Goal: Information Seeking & Learning: Understand process/instructions

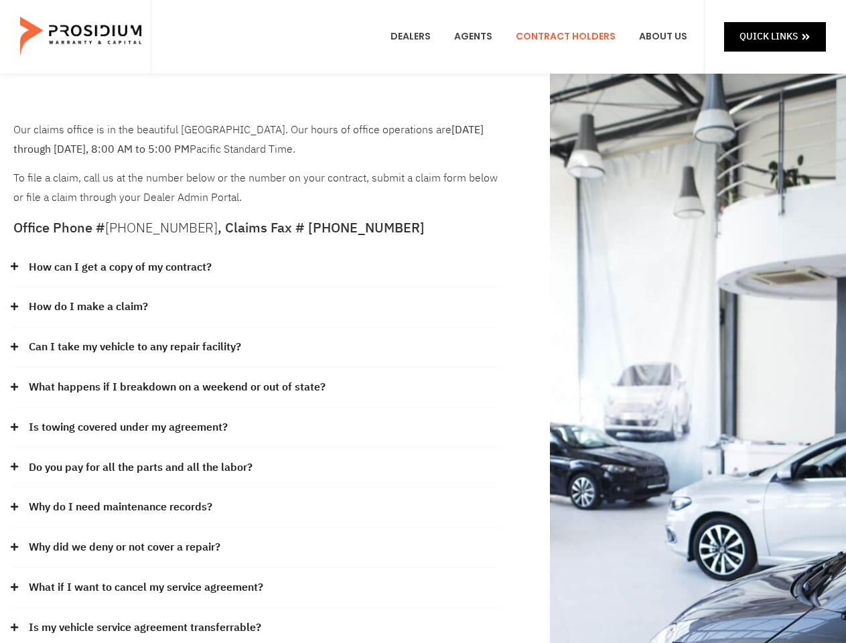
click at [423, 322] on div "How do I make a claim?" at bounding box center [256, 307] width 487 height 40
click at [257, 268] on div "How can I get a copy of my contract?" at bounding box center [256, 268] width 487 height 40
click at [119, 267] on link "How can I get a copy of my contract?" at bounding box center [120, 267] width 183 height 19
click at [257, 308] on div "How do I make a claim?" at bounding box center [256, 307] width 487 height 40
click at [88, 307] on link "How do I make a claim?" at bounding box center [88, 307] width 119 height 19
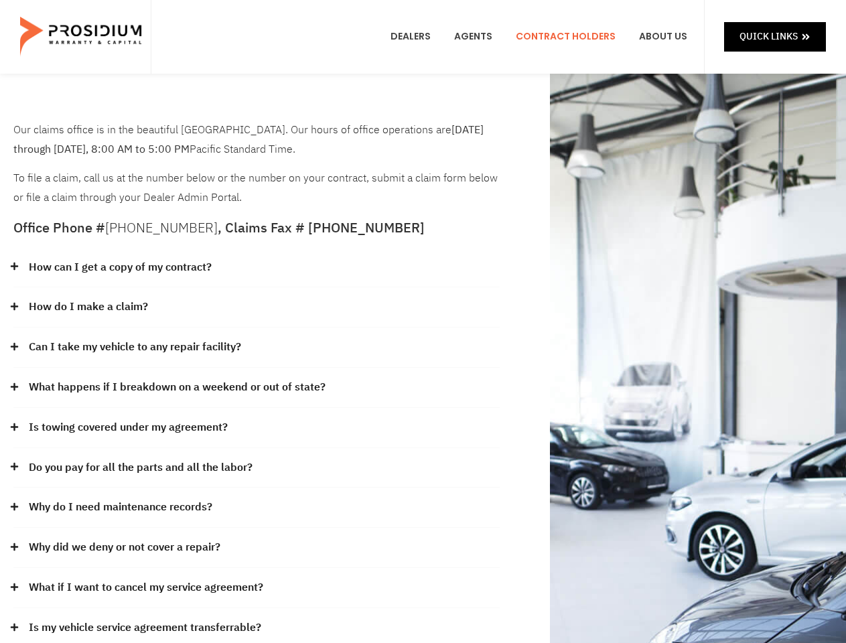
click at [257, 348] on div "Can I take my vehicle to any repair facility?" at bounding box center [256, 348] width 487 height 40
click at [135, 347] on link "Can I take my vehicle to any repair facility?" at bounding box center [135, 347] width 212 height 19
click at [257, 388] on link "What happens if I breakdown on a weekend or out of state?" at bounding box center [177, 387] width 297 height 19
click at [176, 387] on link "What happens if I breakdown on a weekend or out of state?" at bounding box center [177, 387] width 297 height 19
click at [257, 428] on div "Is towing covered under my agreement?" at bounding box center [256, 428] width 487 height 40
